Goal: Task Accomplishment & Management: Use online tool/utility

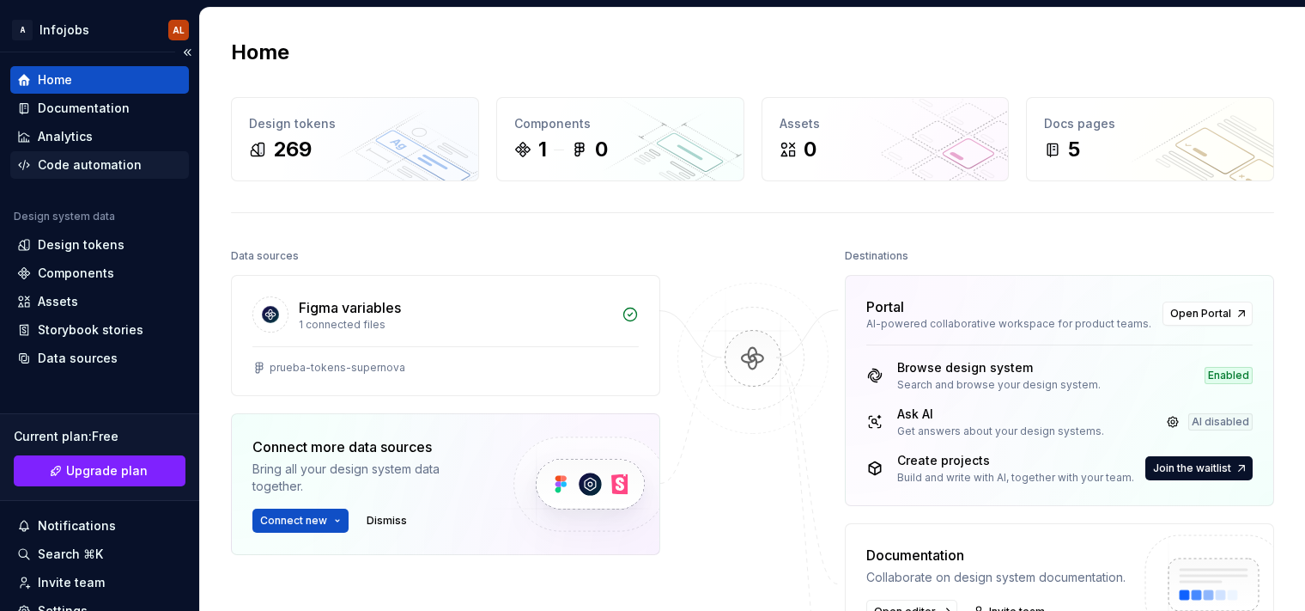
click at [83, 156] on div "Code automation" at bounding box center [90, 164] width 104 height 17
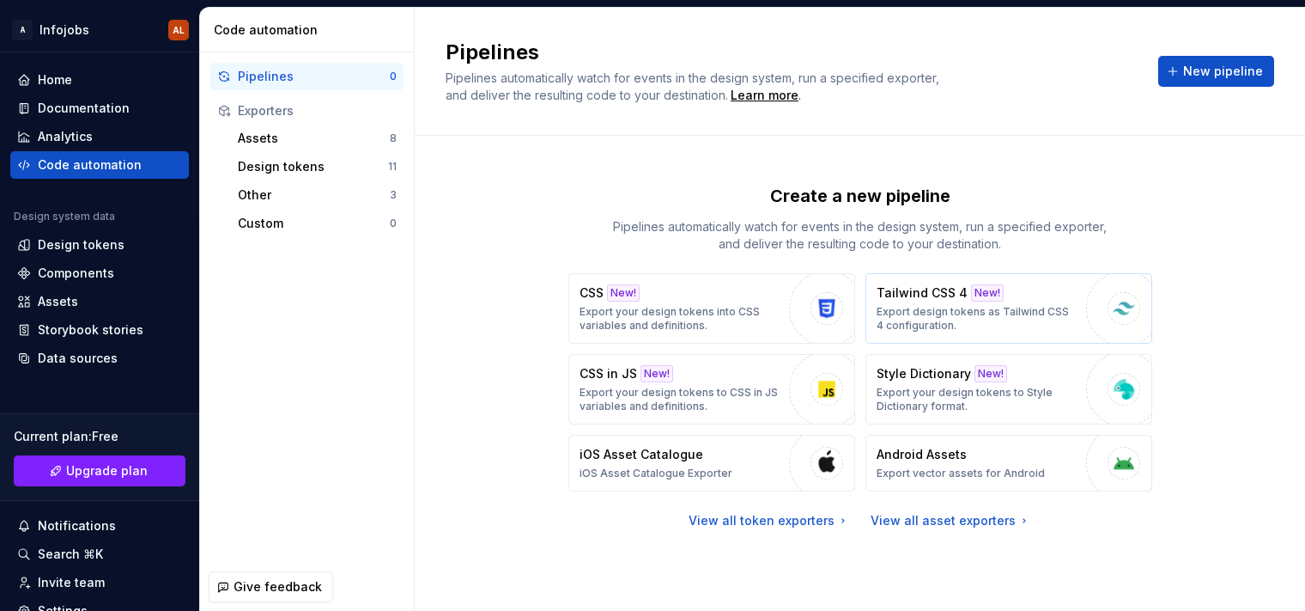
click at [999, 312] on p "Export design tokens as Tailwind CSS 4 configuration." at bounding box center [977, 318] width 201 height 27
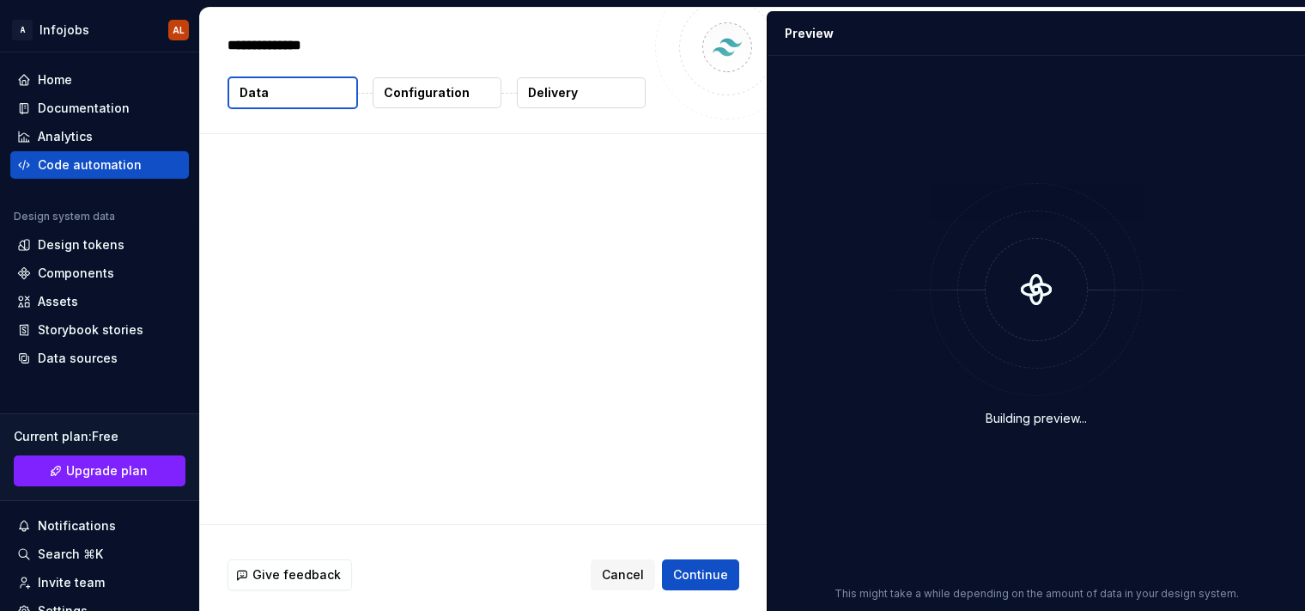
type textarea "*"
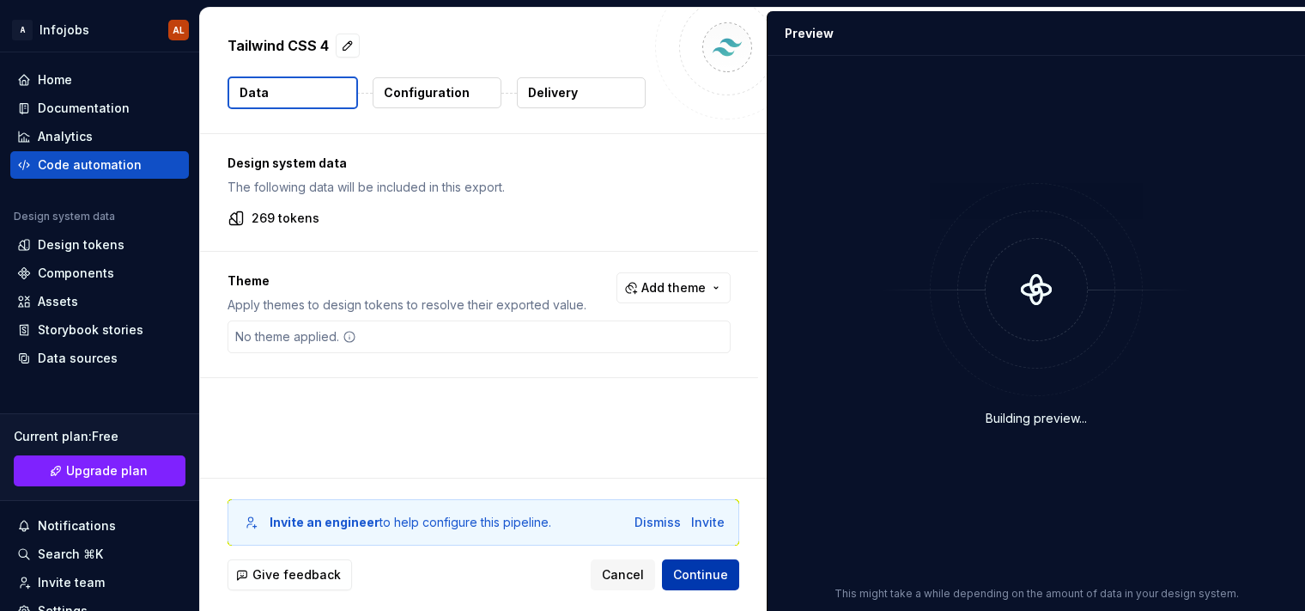
click at [708, 575] on span "Continue" at bounding box center [700, 574] width 55 height 17
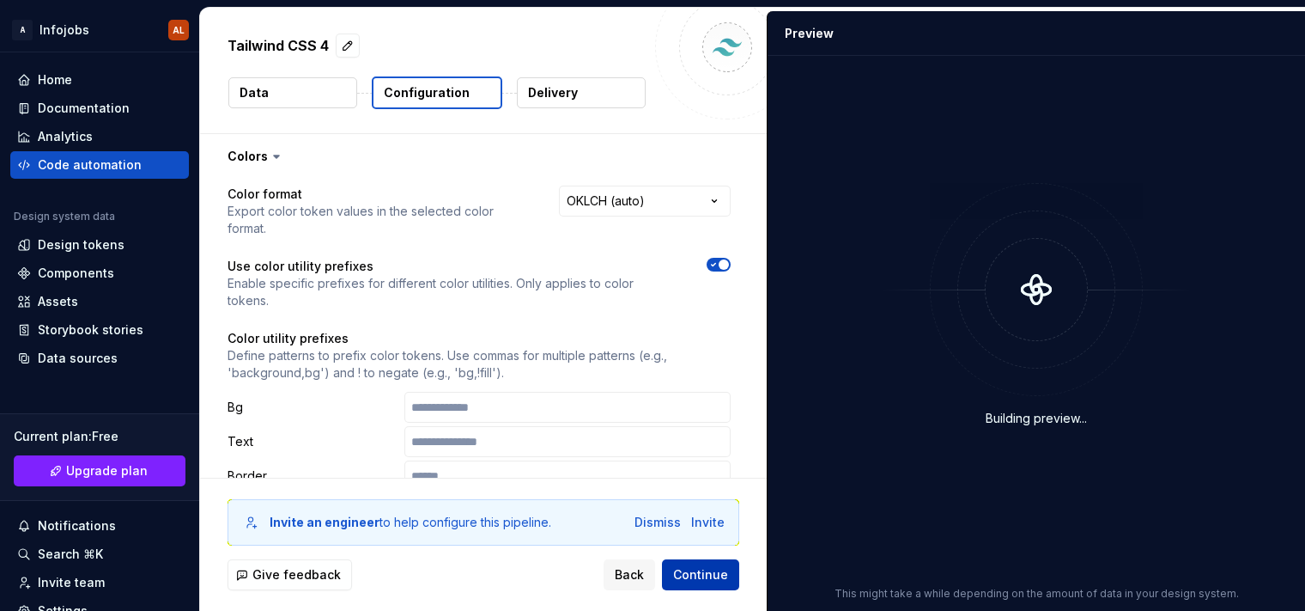
click at [708, 575] on span "Continue" at bounding box center [700, 574] width 55 height 17
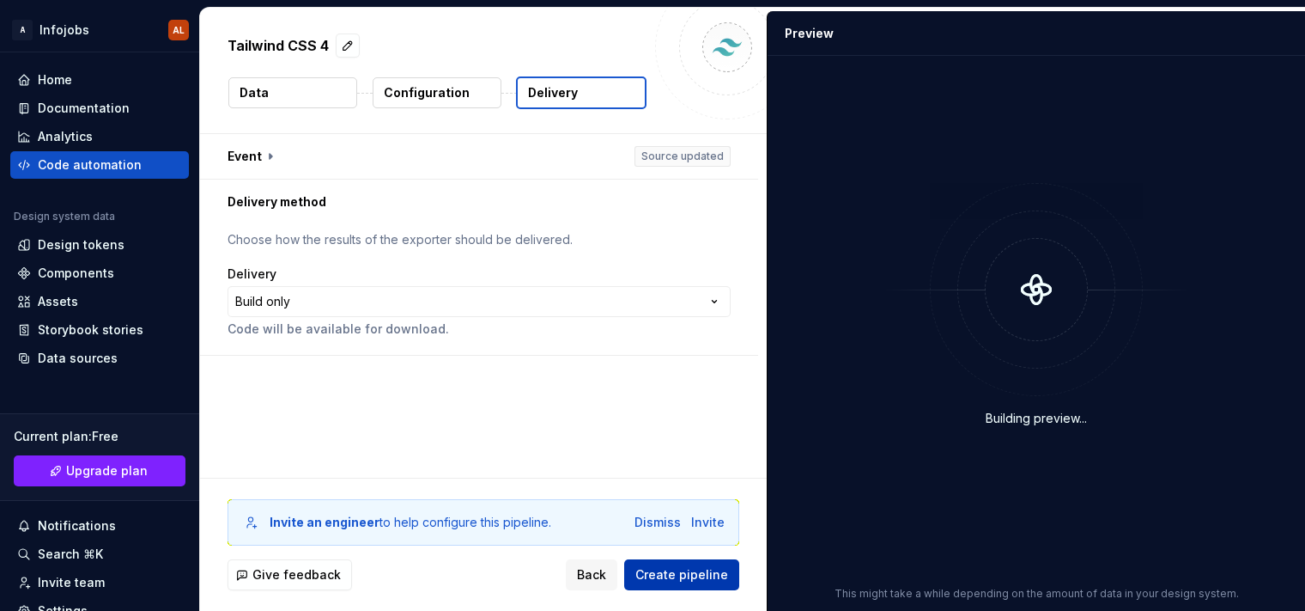
click at [708, 575] on span "Create pipeline" at bounding box center [682, 574] width 93 height 17
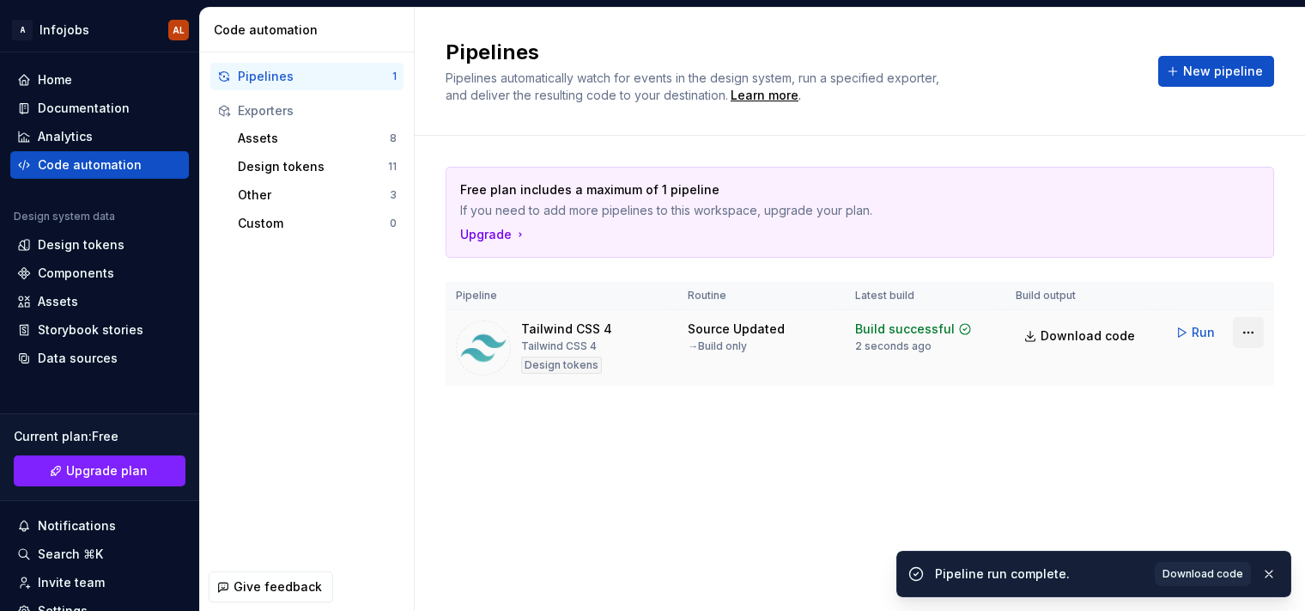
click at [1250, 332] on html "A Infojobs AL Home Documentation Analytics Code automation Design system data D…" at bounding box center [652, 305] width 1305 height 611
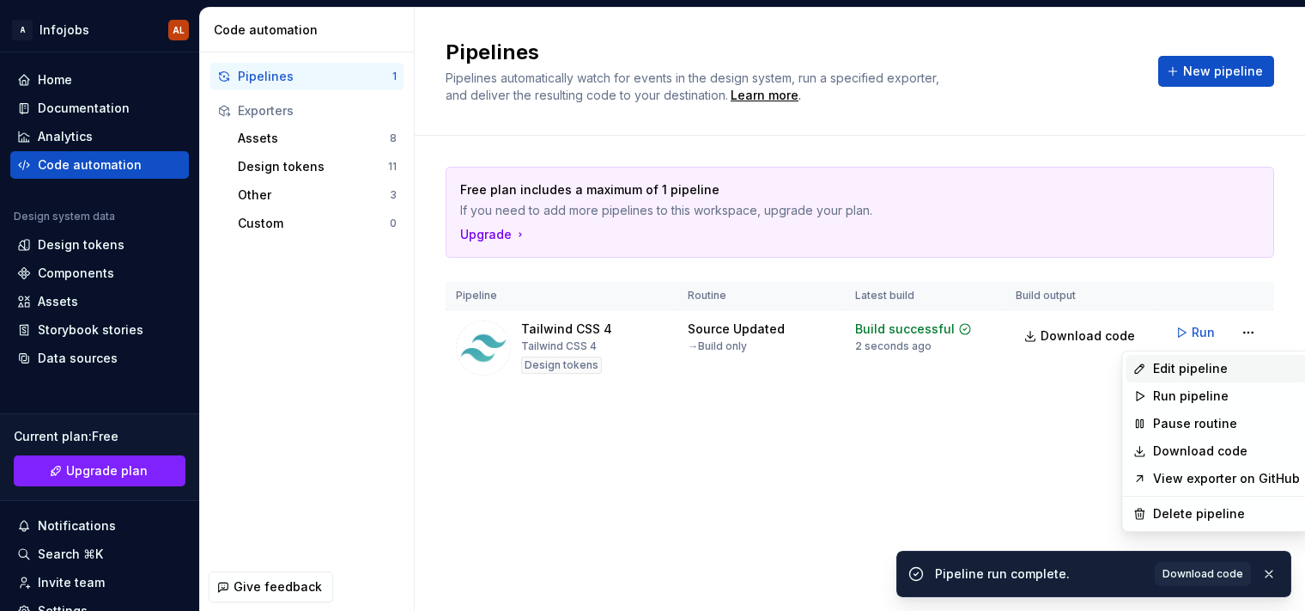
click at [1188, 371] on div "Edit pipeline" at bounding box center [1226, 368] width 147 height 17
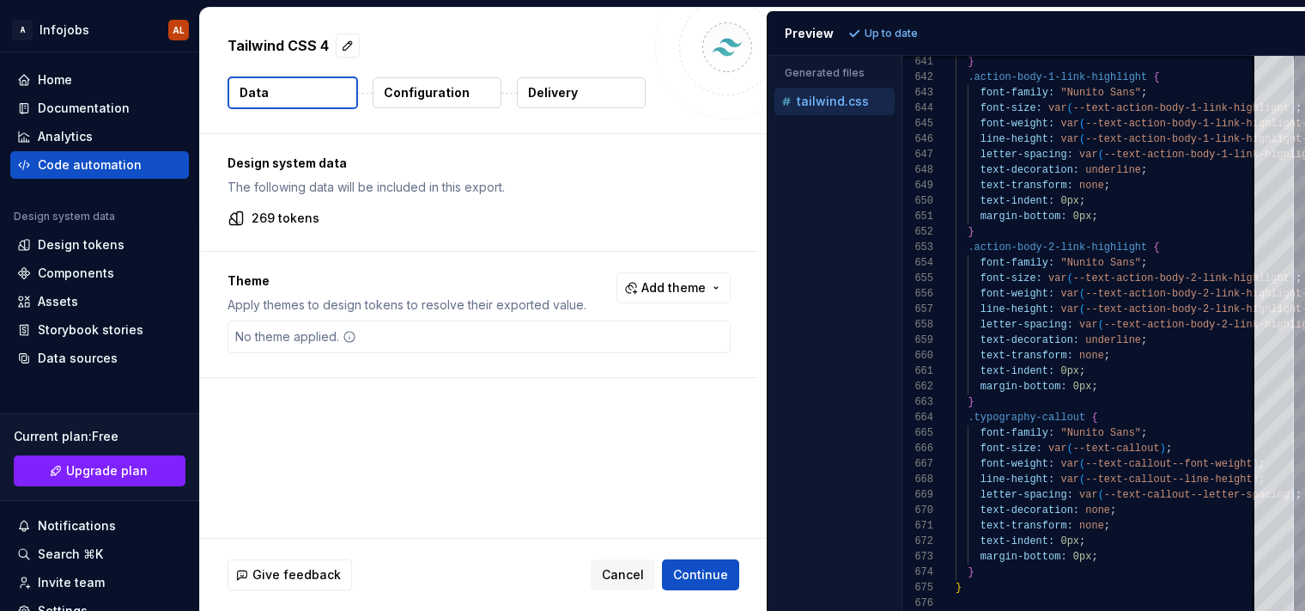
click at [569, 100] on p "Delivery" at bounding box center [553, 92] width 50 height 17
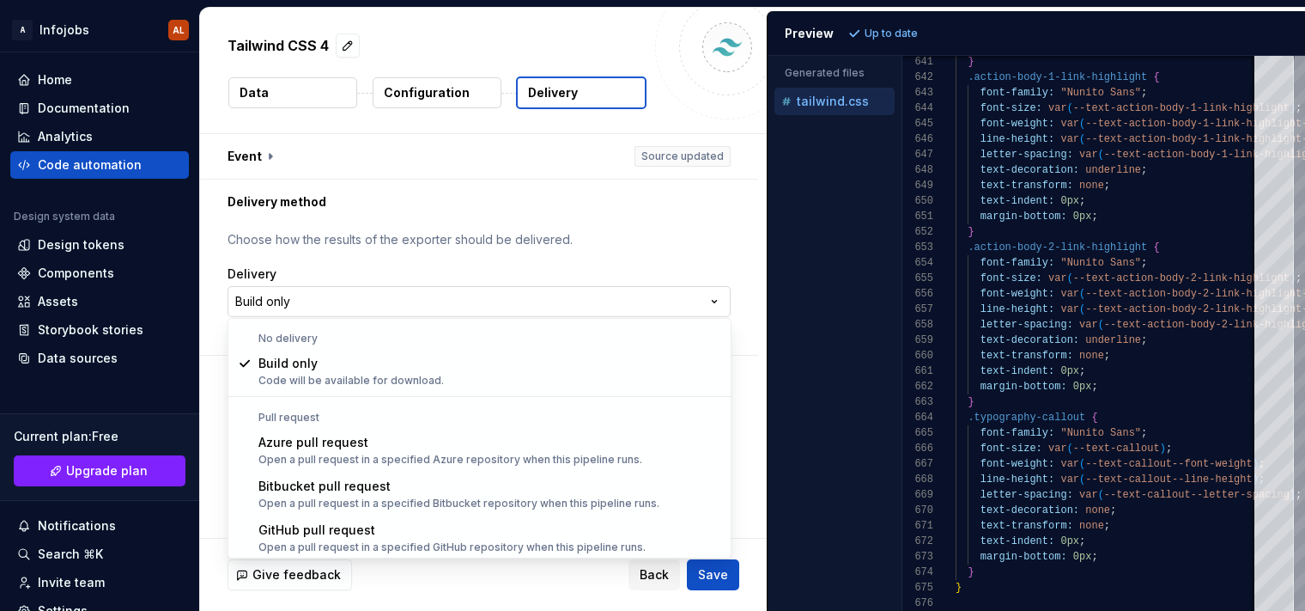
click at [478, 297] on html "**********" at bounding box center [652, 305] width 1305 height 611
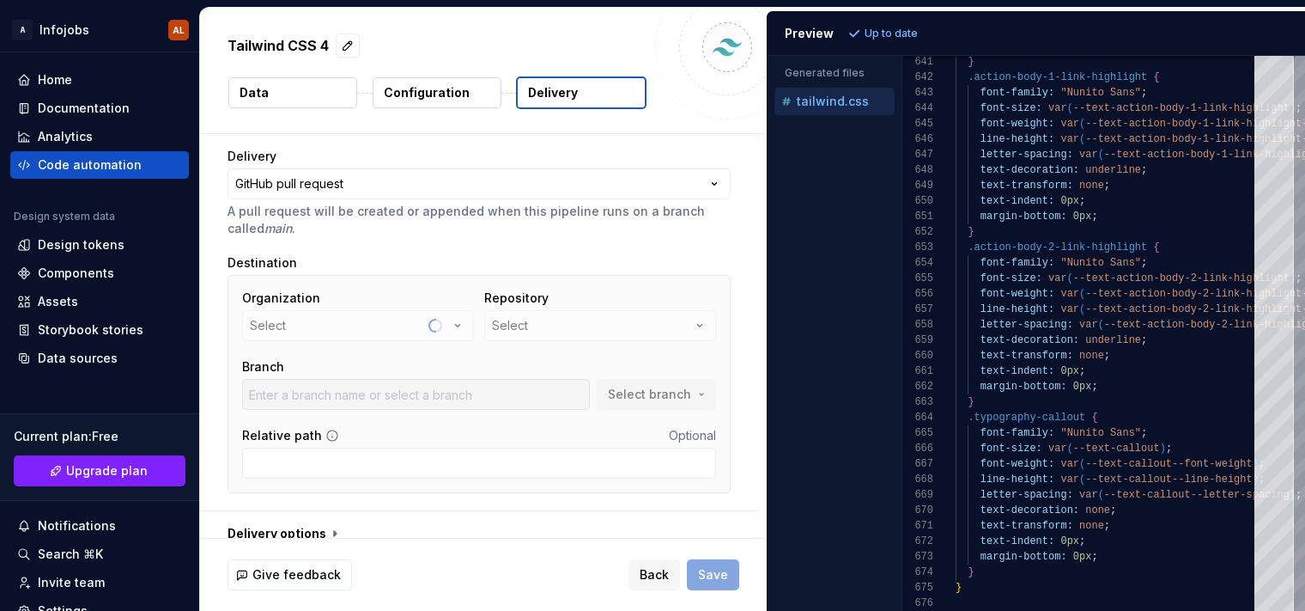
scroll to position [134, 0]
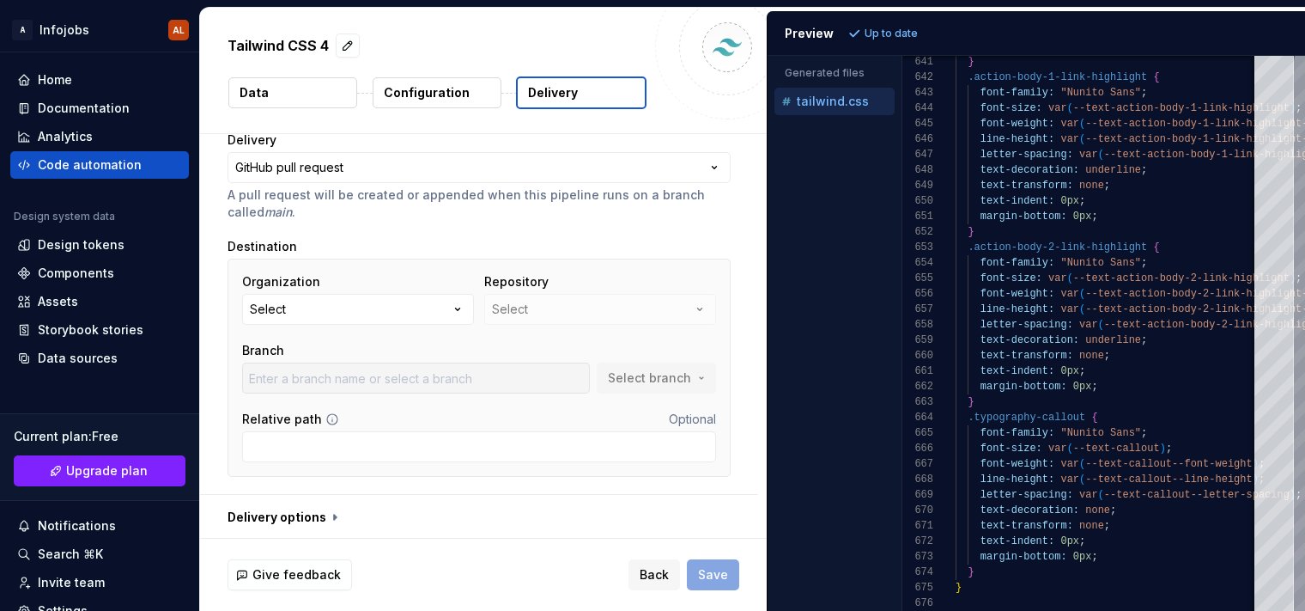
click at [586, 306] on div "Repository Select" at bounding box center [600, 299] width 232 height 52
click at [365, 162] on html "**********" at bounding box center [652, 305] width 1305 height 611
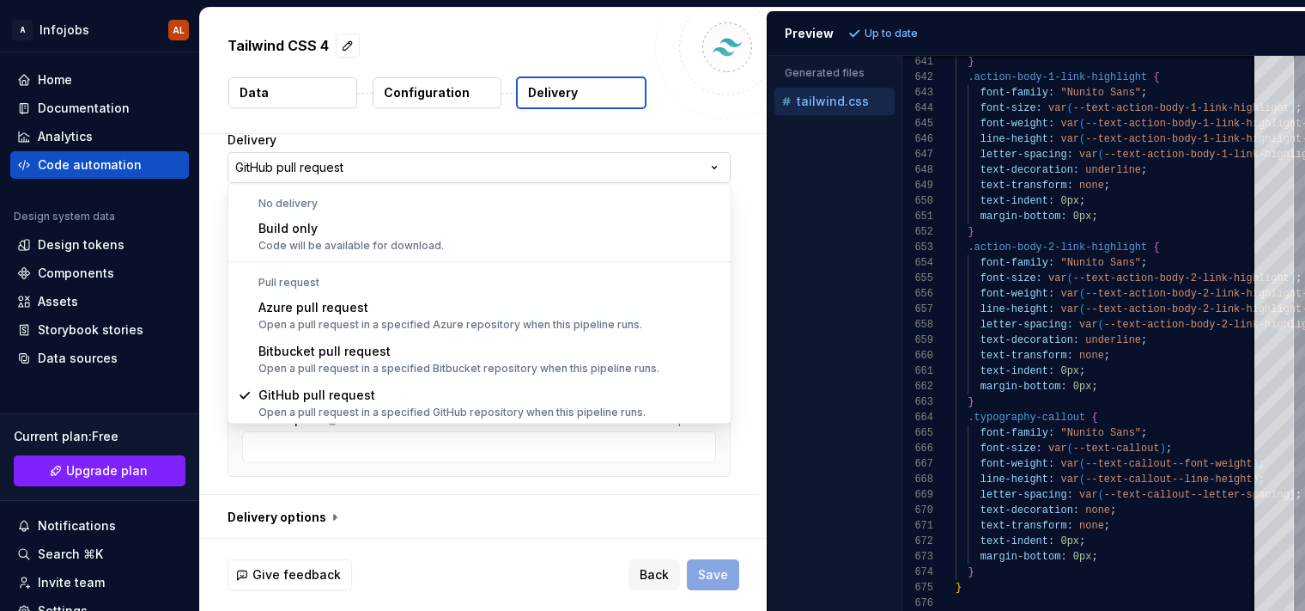
scroll to position [0, 0]
click at [365, 162] on html "**********" at bounding box center [652, 305] width 1305 height 611
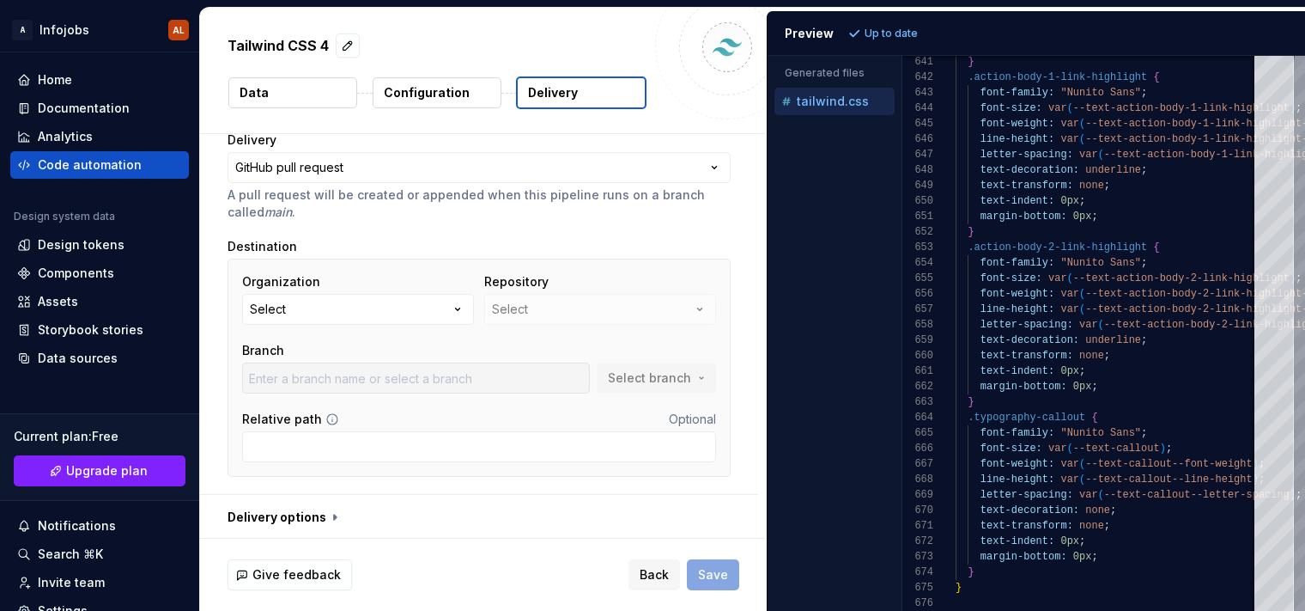
click at [363, 326] on div "Organization Select Repository Select Branch Select branch" at bounding box center [479, 333] width 474 height 120
click at [367, 309] on button "Select" at bounding box center [358, 309] width 232 height 31
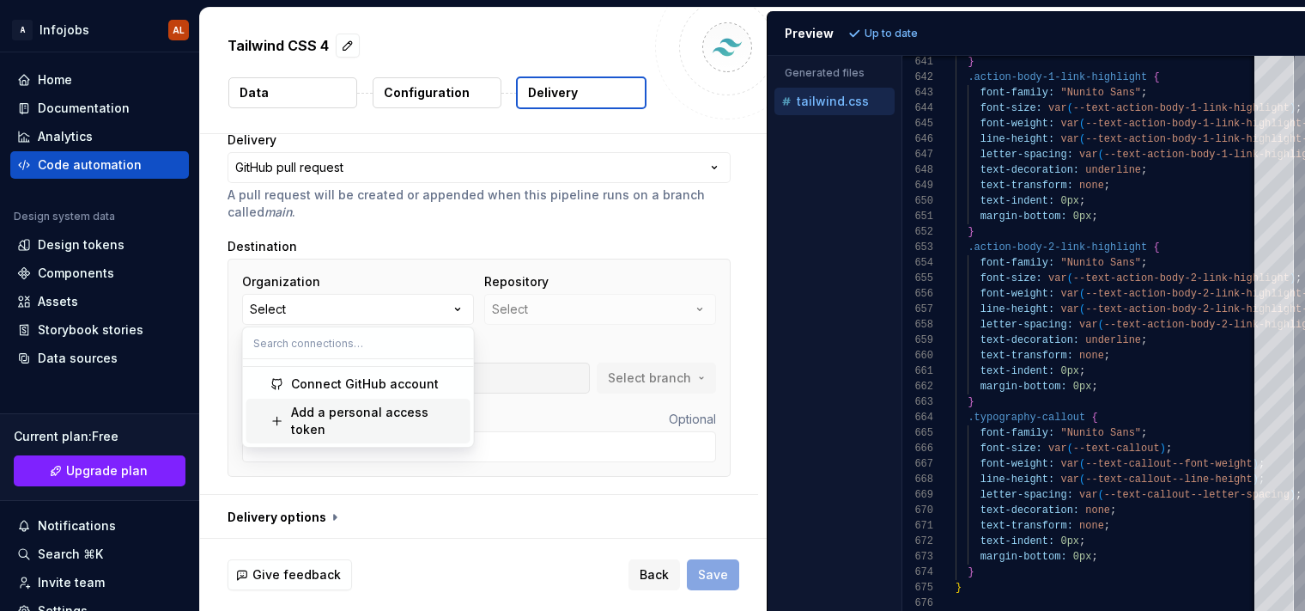
click at [386, 412] on div "Add a personal access token" at bounding box center [377, 421] width 173 height 34
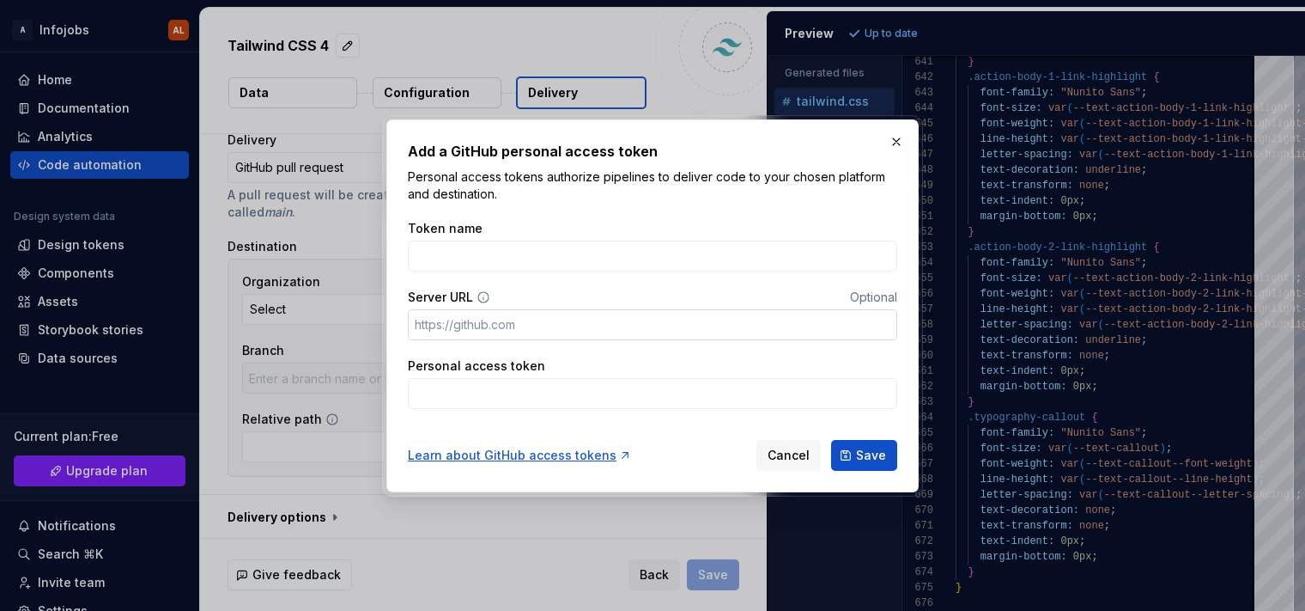
click at [443, 320] on input "Server URL" at bounding box center [653, 324] width 490 height 31
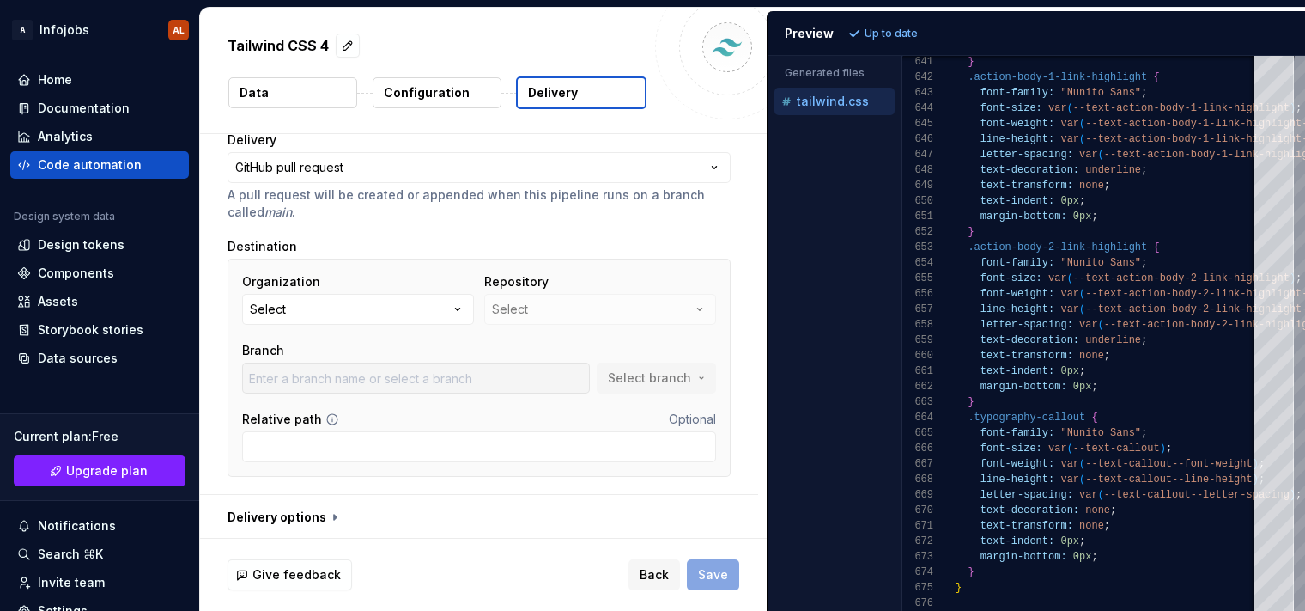
click at [569, 304] on div "Repository Select" at bounding box center [600, 299] width 232 height 52
click at [73, 80] on div "Home" at bounding box center [99, 79] width 165 height 17
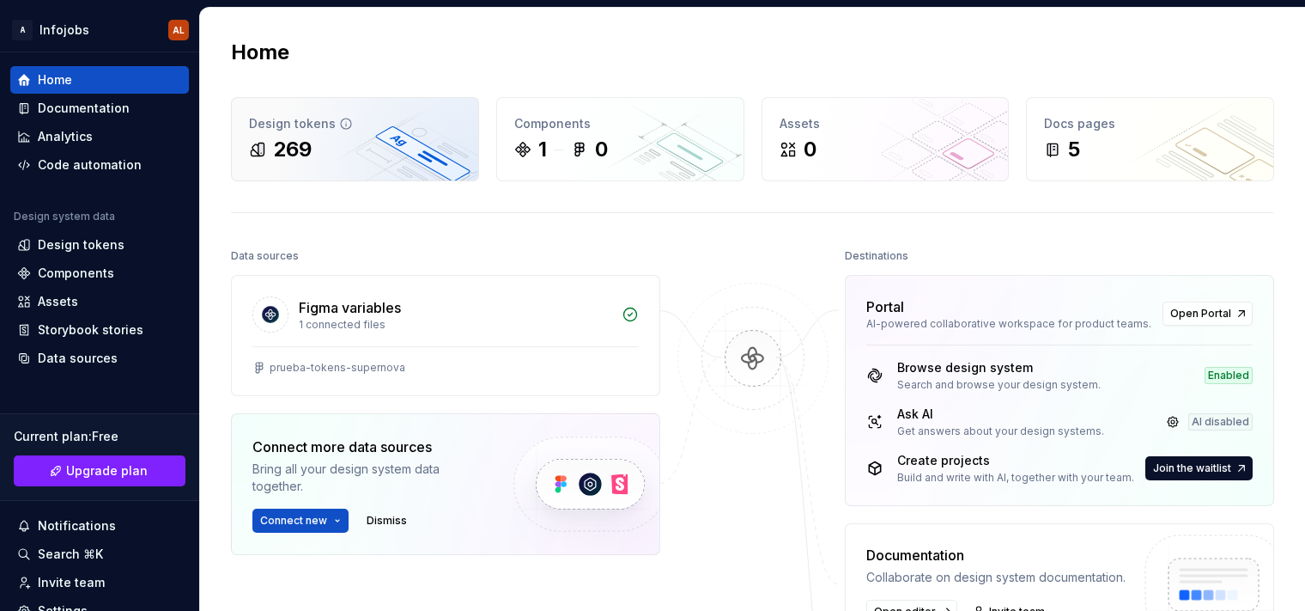
click at [303, 141] on div "269" at bounding box center [292, 149] width 39 height 27
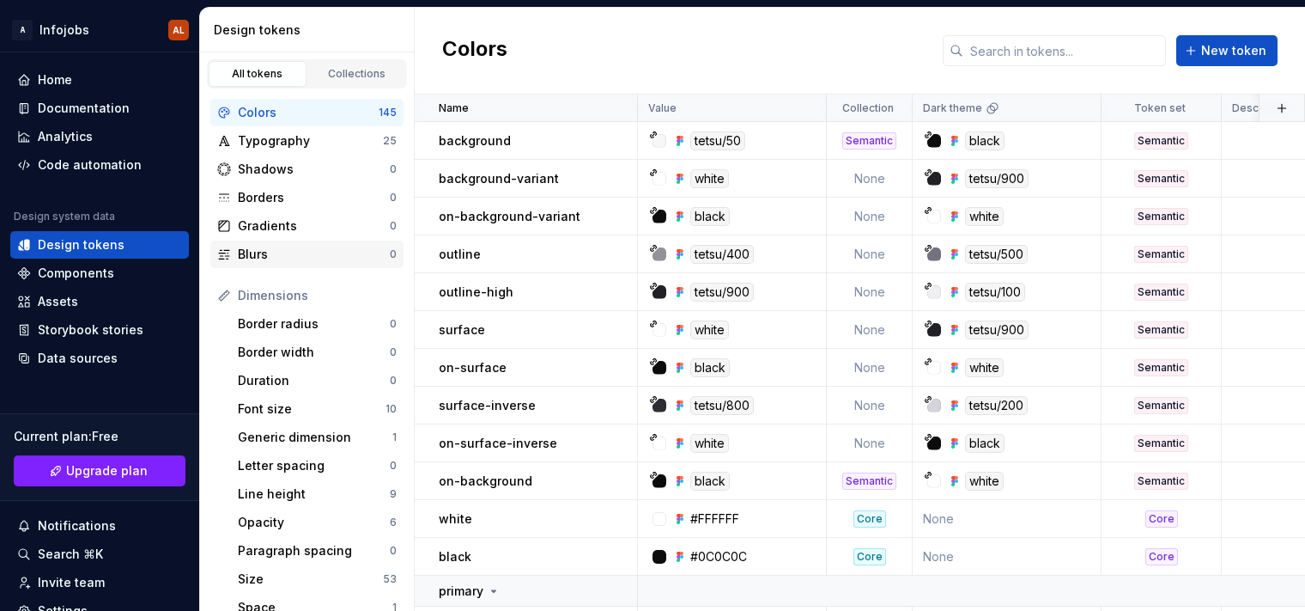
click at [299, 249] on div "Blurs" at bounding box center [314, 254] width 152 height 17
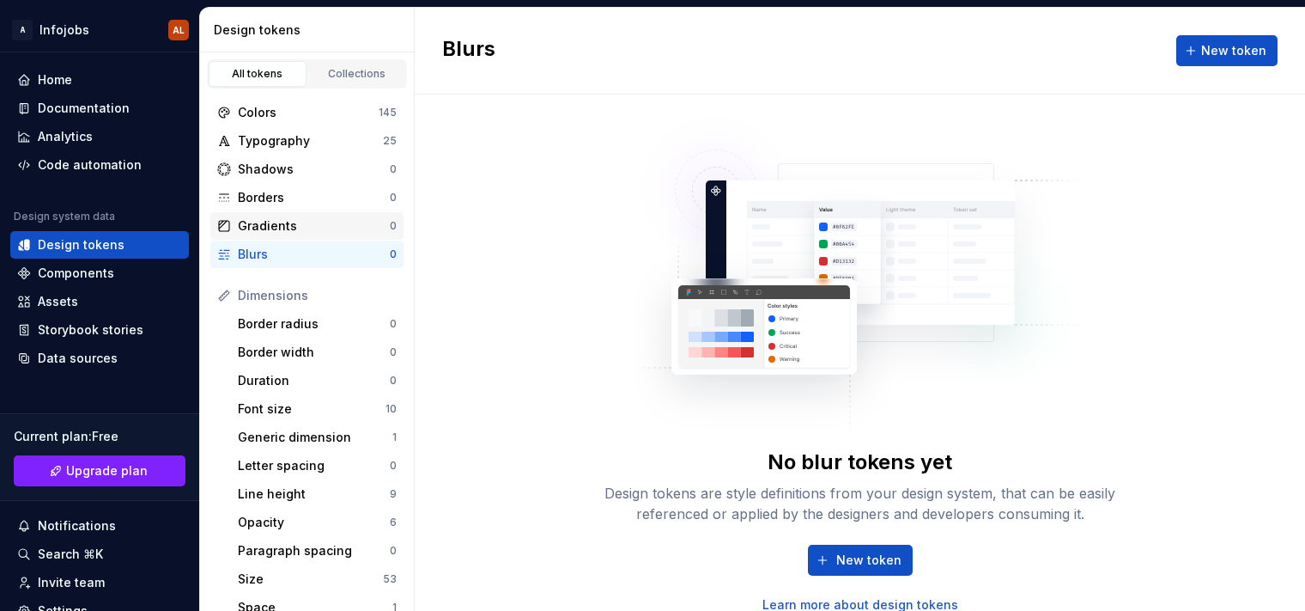
click at [297, 228] on div "Gradients" at bounding box center [314, 225] width 152 height 17
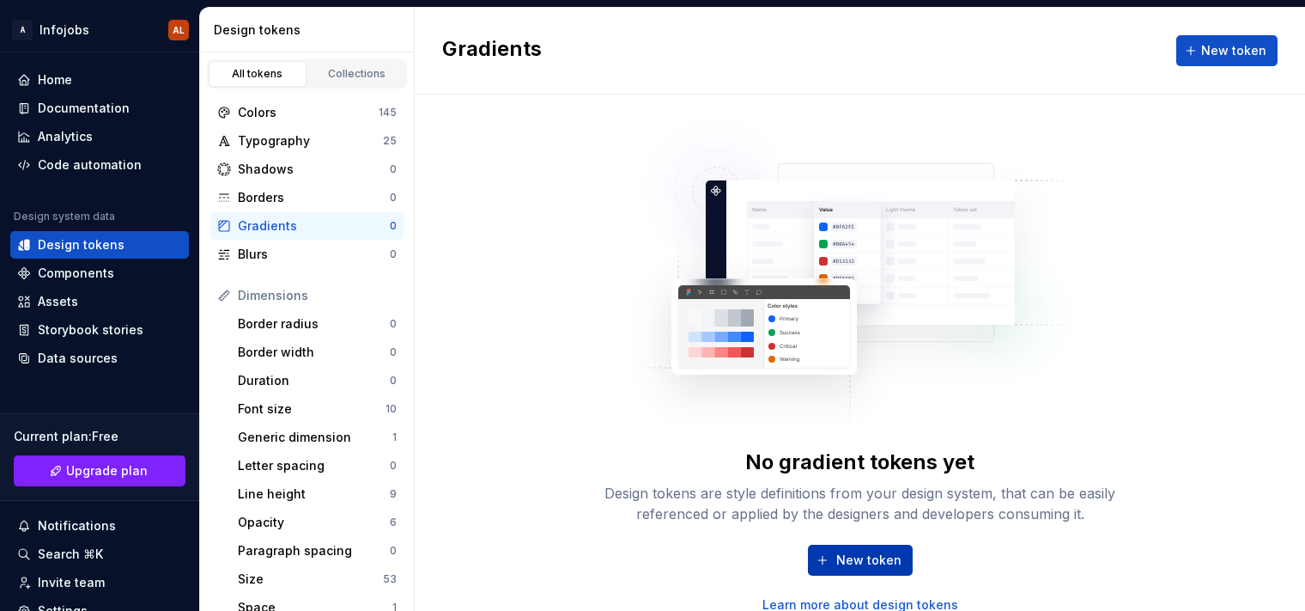
click at [849, 563] on span "New token" at bounding box center [869, 559] width 65 height 17
click at [288, 121] on div "Colors 145" at bounding box center [306, 112] width 193 height 27
